Goal: Information Seeking & Learning: Learn about a topic

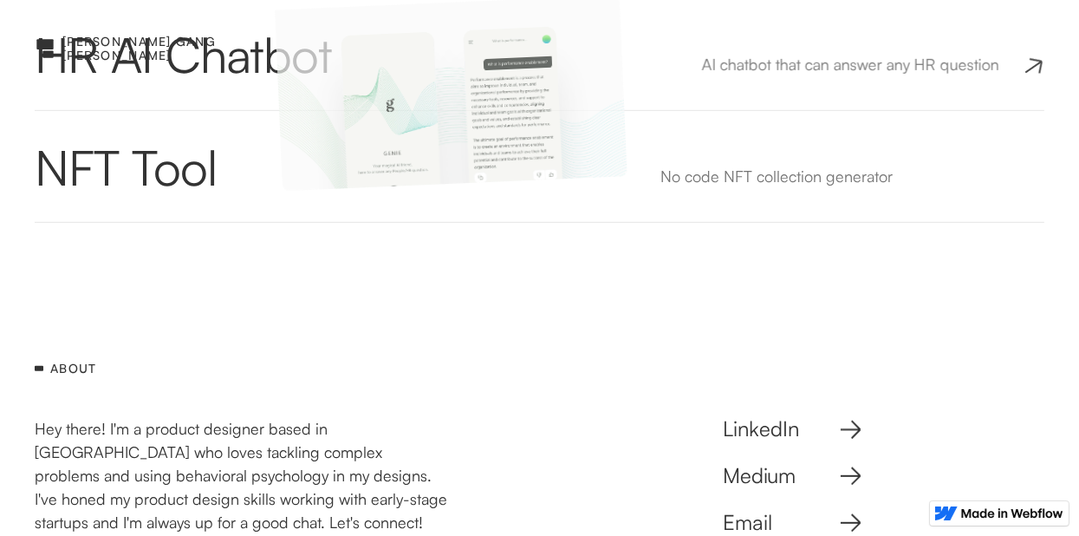
scroll to position [1376, 0]
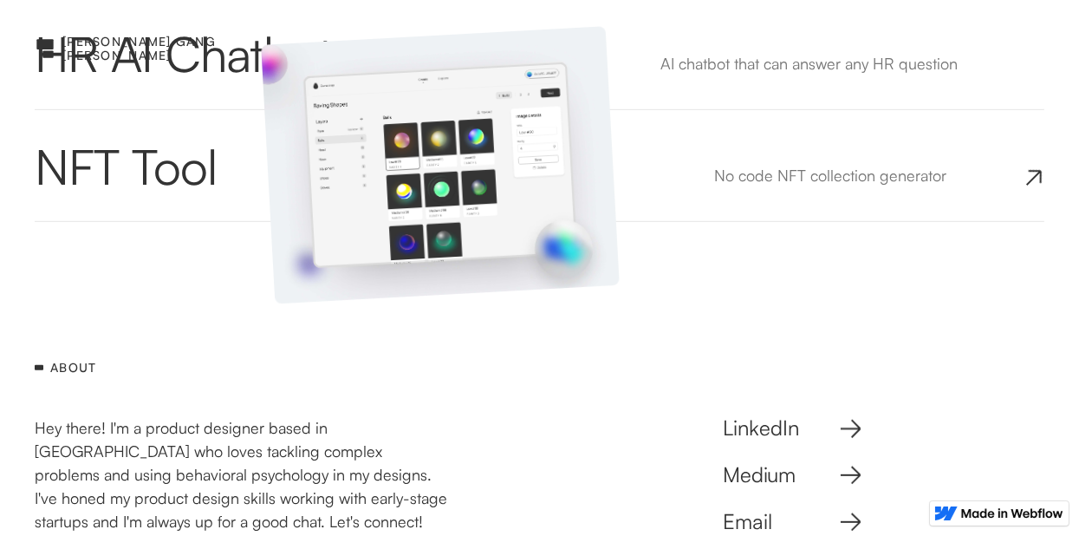
click at [223, 169] on div "NFT Tool — No-code NFT collection generator No code NFT collection generator No…" at bounding box center [540, 165] width 1010 height 55
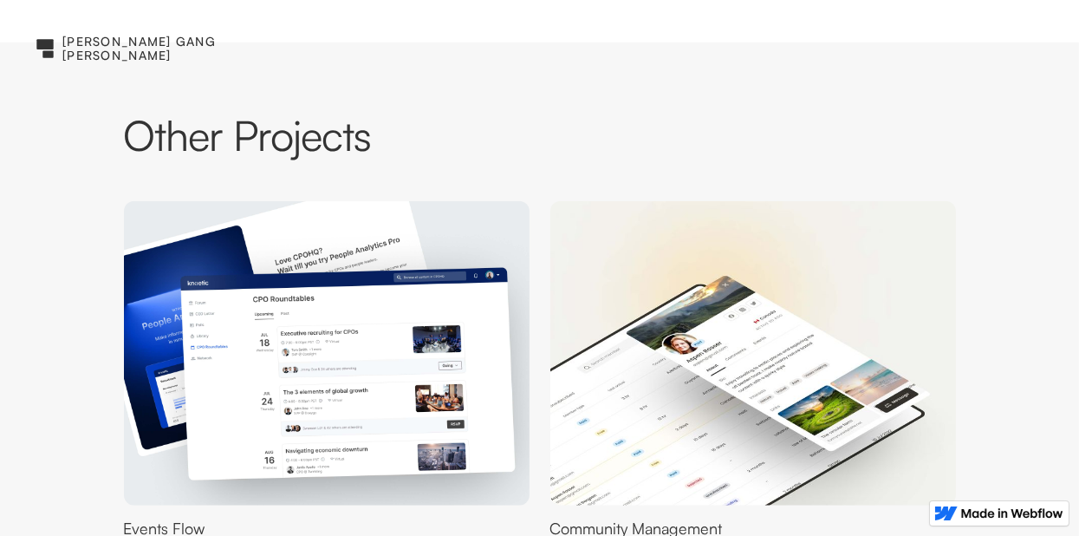
scroll to position [2091, 0]
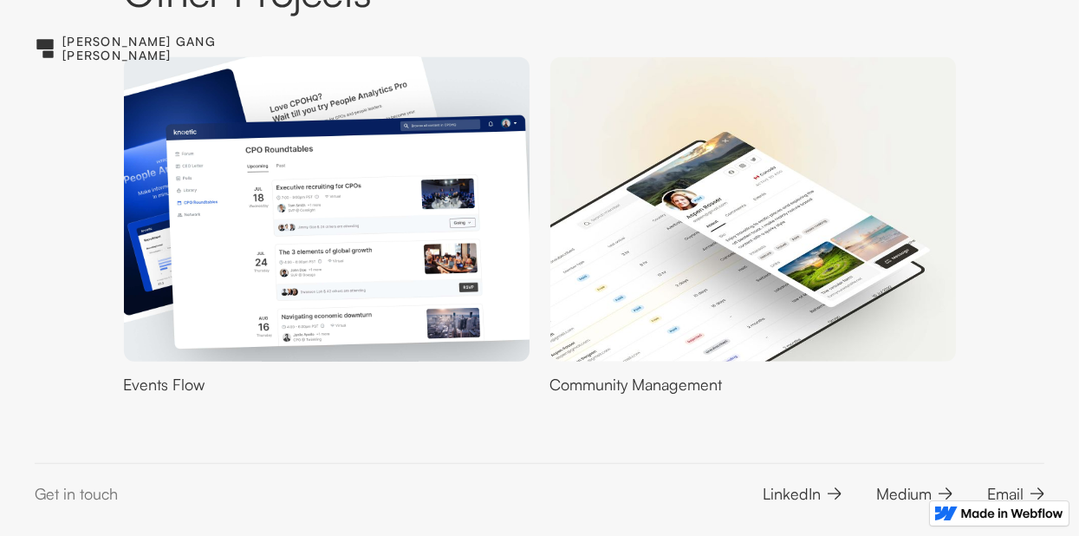
click at [328, 241] on img at bounding box center [326, 209] width 446 height 335
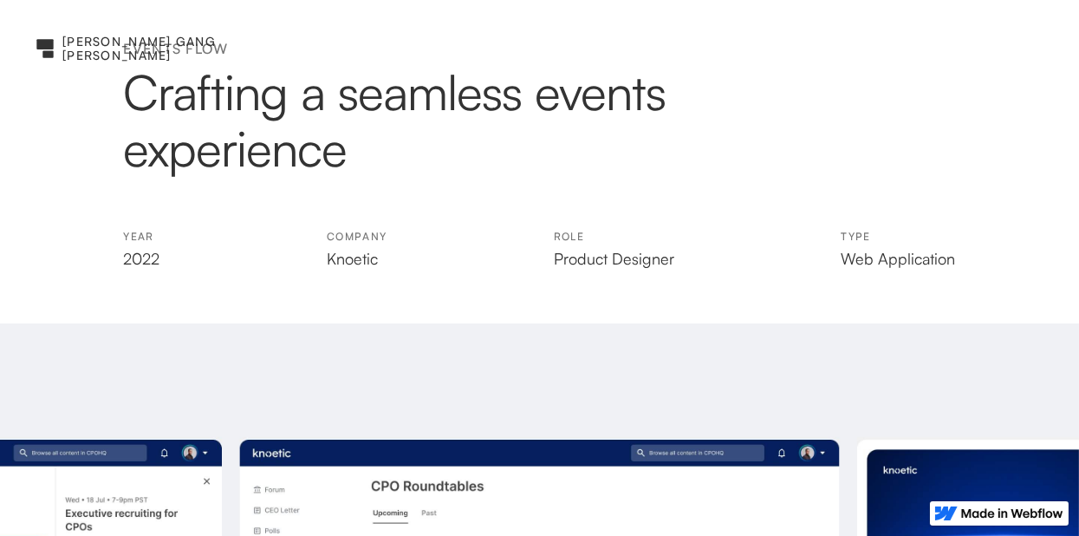
scroll to position [520, 0]
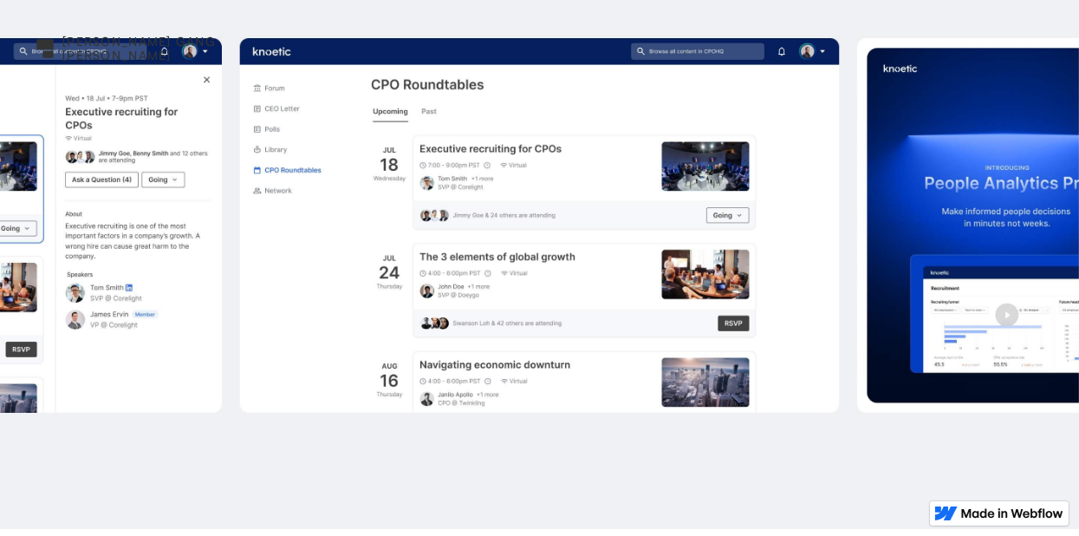
click at [1021, 311] on img at bounding box center [539, 225] width 1079 height 607
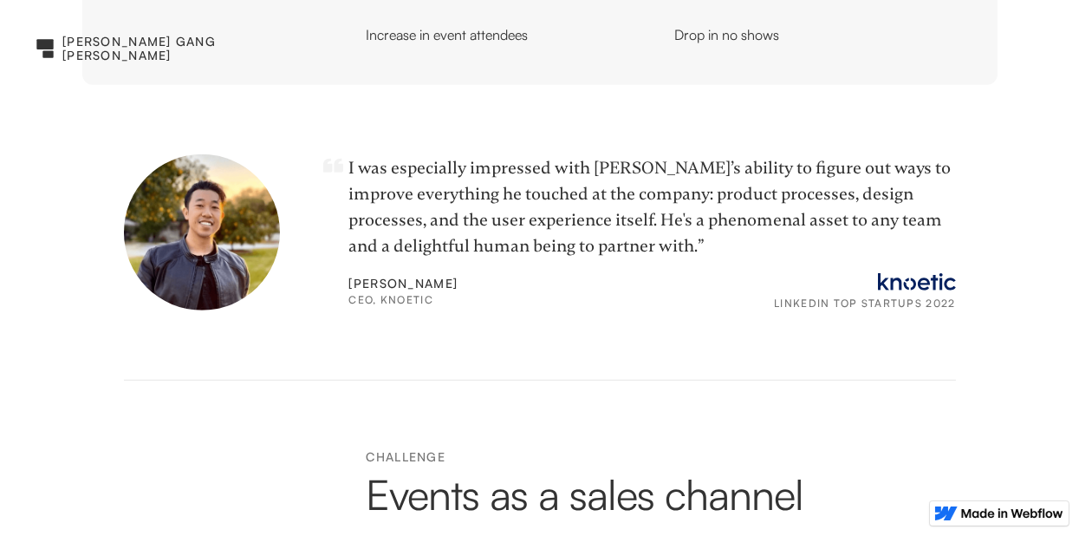
scroll to position [1594, 0]
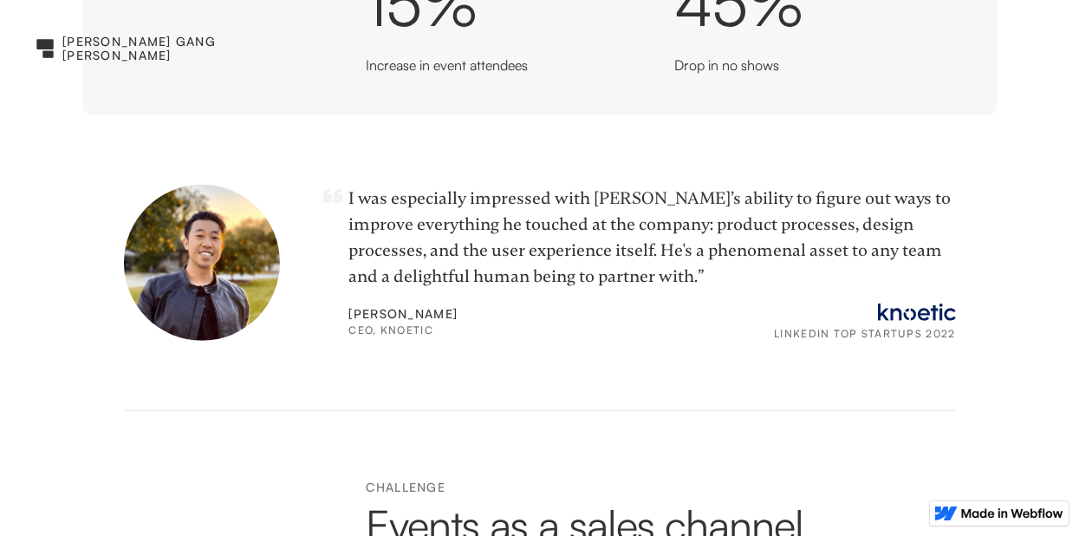
click at [207, 288] on img at bounding box center [202, 263] width 156 height 156
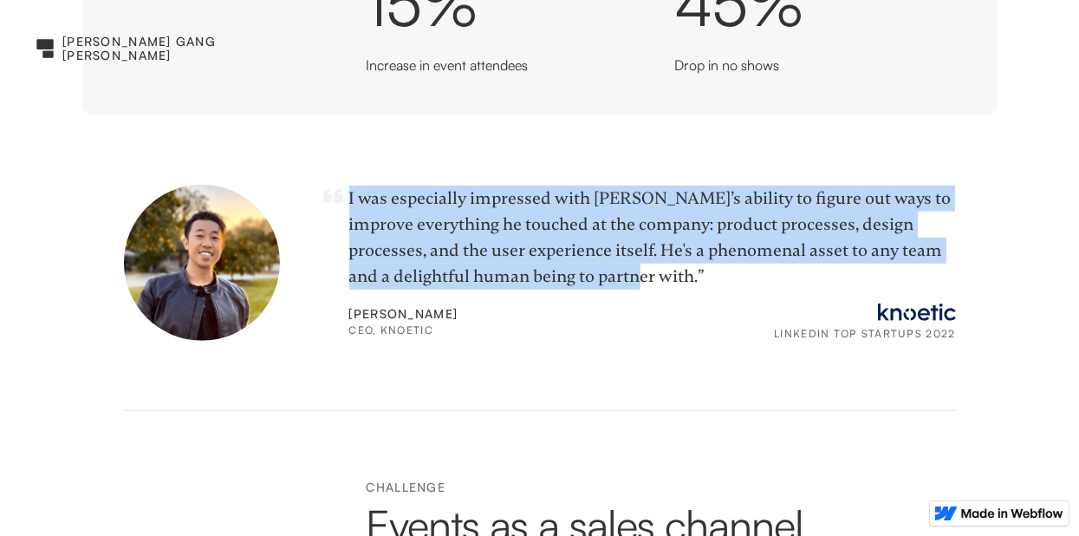
drag, startPoint x: 405, startPoint y: 223, endPoint x: 694, endPoint y: 279, distance: 294.1
click at [694, 279] on div "I was especially impressed with Gang’s ability to figure out ways to improve ev…" at bounding box center [540, 263] width 832 height 156
click at [692, 279] on div "I was especially impressed with Gang’s ability to figure out ways to improve ev…" at bounding box center [652, 238] width 607 height 104
click at [689, 279] on div "I was especially impressed with Gang’s ability to figure out ways to improve ev…" at bounding box center [652, 238] width 607 height 104
drag, startPoint x: 655, startPoint y: 280, endPoint x: 346, endPoint y: 187, distance: 323.1
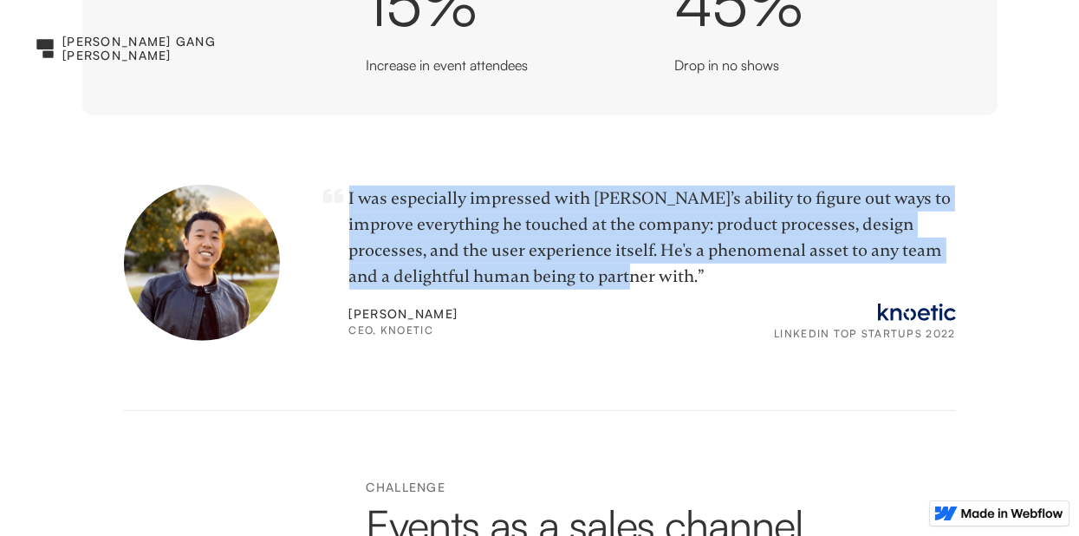
click at [346, 187] on div "I was especially impressed with Gang’s ability to figure out ways to improve ev…" at bounding box center [540, 263] width 832 height 156
click at [347, 187] on div "I was especially impressed with Gang’s ability to figure out ways to improve ev…" at bounding box center [540, 263] width 832 height 156
drag, startPoint x: 345, startPoint y: 196, endPoint x: 657, endPoint y: 270, distance: 320.9
click at [657, 270] on div "I was especially impressed with Gang’s ability to figure out ways to improve ev…" at bounding box center [540, 263] width 832 height 156
click at [641, 273] on div "I was especially impressed with Gang’s ability to figure out ways to improve ev…" at bounding box center [652, 238] width 607 height 104
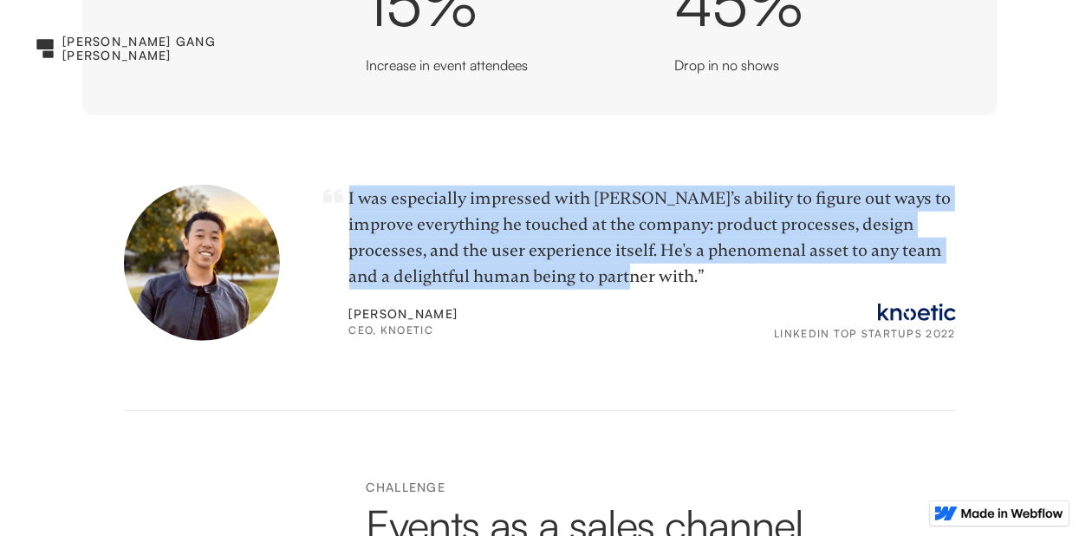
drag, startPoint x: 653, startPoint y: 279, endPoint x: 349, endPoint y: 197, distance: 314.4
click at [349, 197] on div "I was especially impressed with Gang’s ability to figure out ways to improve ev…" at bounding box center [652, 238] width 607 height 104
drag, startPoint x: 349, startPoint y: 197, endPoint x: 653, endPoint y: 263, distance: 310.5
click at [653, 263] on div "I was especially impressed with Gang’s ability to figure out ways to improve ev…" at bounding box center [652, 238] width 607 height 104
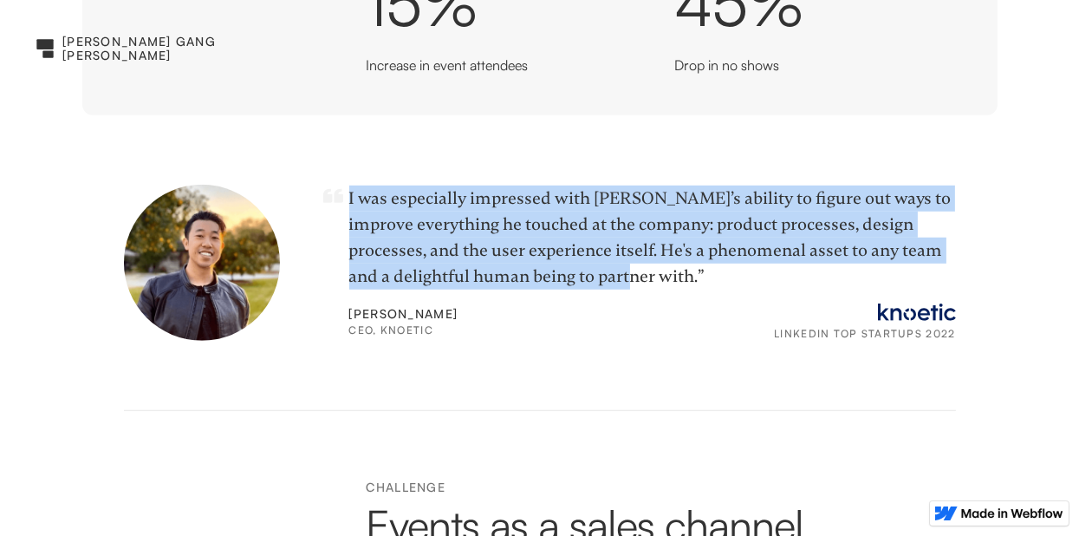
click at [642, 263] on div "I was especially impressed with Gang’s ability to figure out ways to improve ev…" at bounding box center [652, 238] width 607 height 104
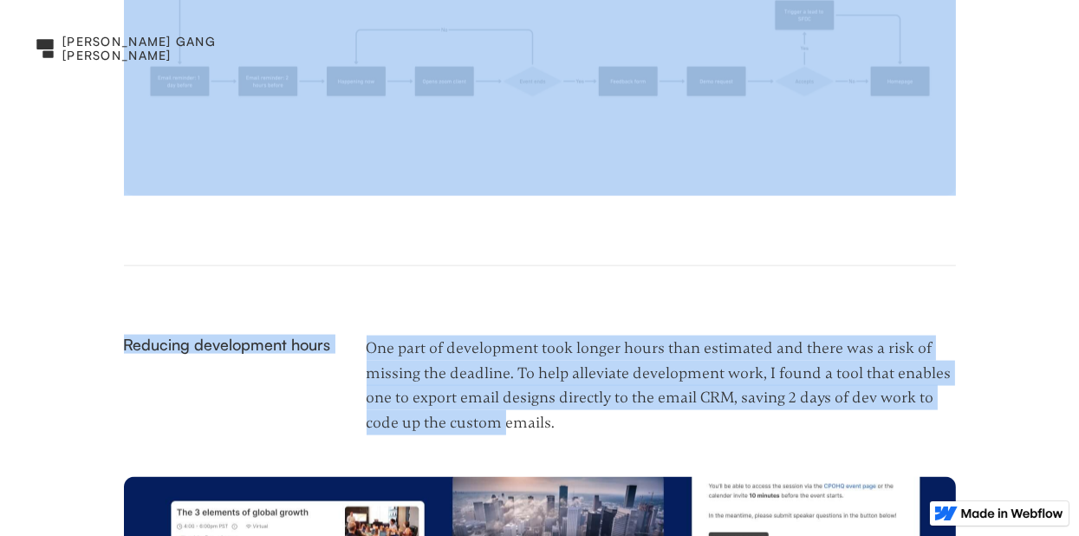
scroll to position [3155, 0]
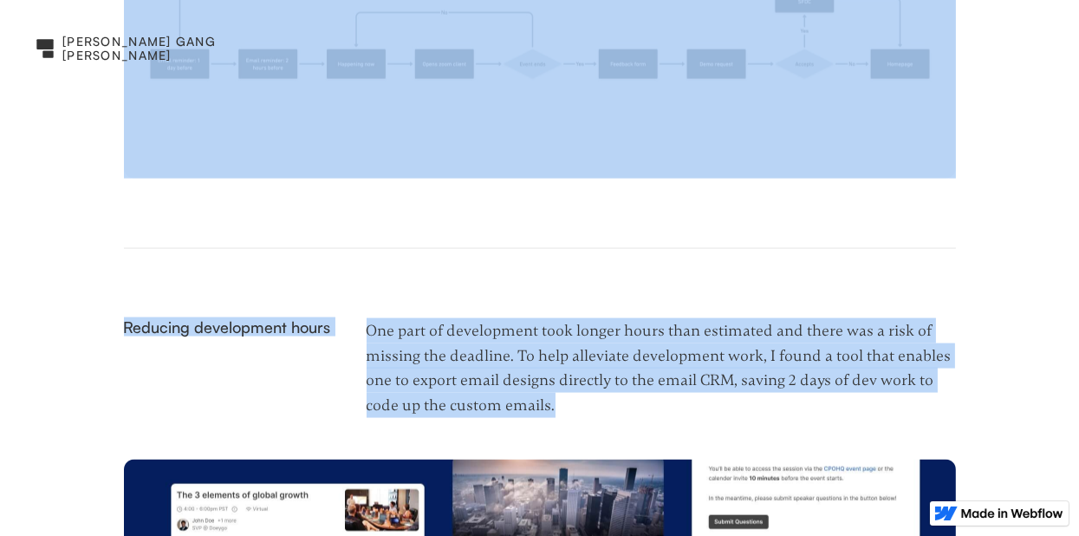
drag, startPoint x: 362, startPoint y: 165, endPoint x: 566, endPoint y: 403, distance: 314.2
click at [566, 403] on main "events flow Crafting a seamless events experience year 2022 Company Knoetic rol…" at bounding box center [539, 463] width 1079 height 7236
click at [566, 403] on p "One part of development took longer hours than estimated and there was a risk o…" at bounding box center [662, 368] width 590 height 100
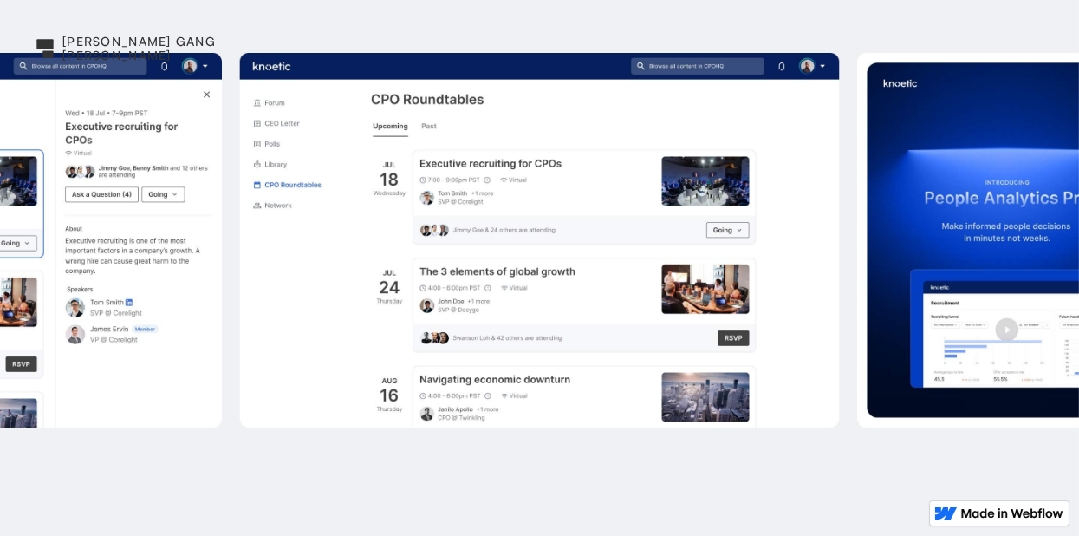
scroll to position [502, 0]
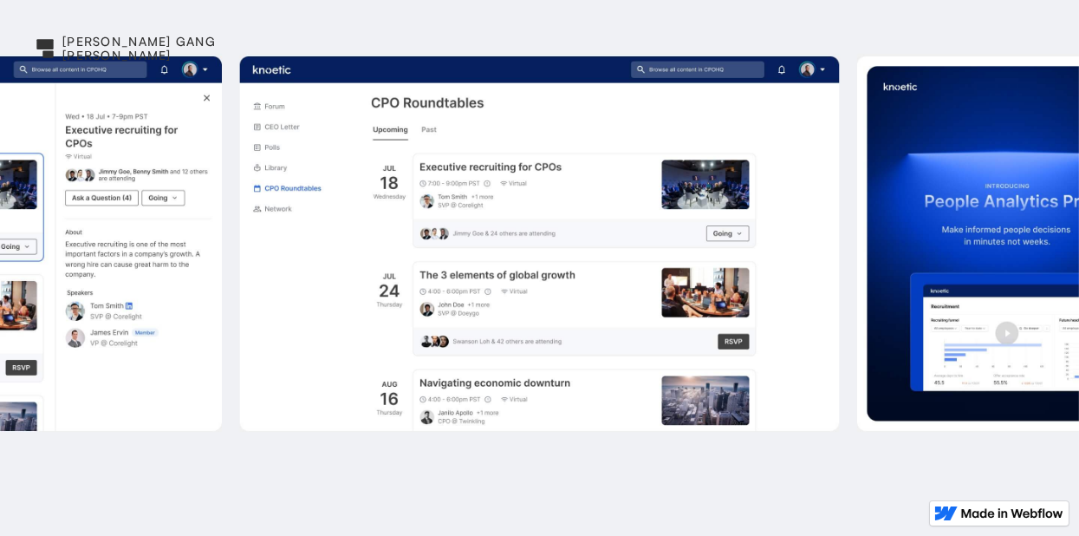
click at [94, 49] on div "[PERSON_NAME] gang [PERSON_NAME]" at bounding box center [149, 49] width 174 height 28
